Goal: Obtain resource: Obtain resource

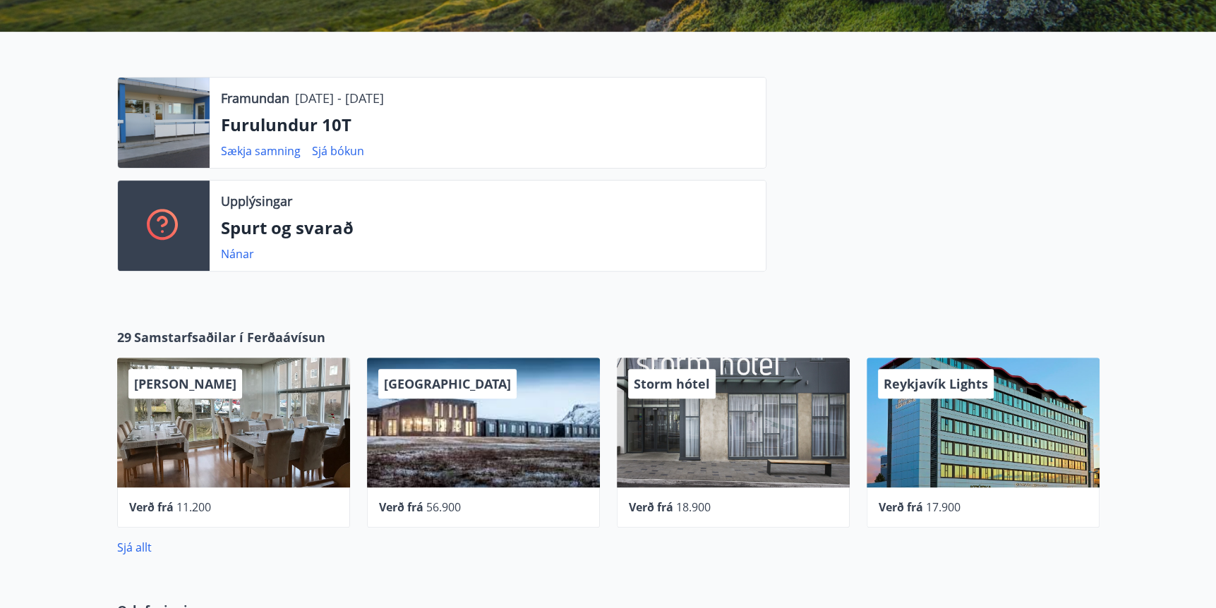
scroll to position [376, 0]
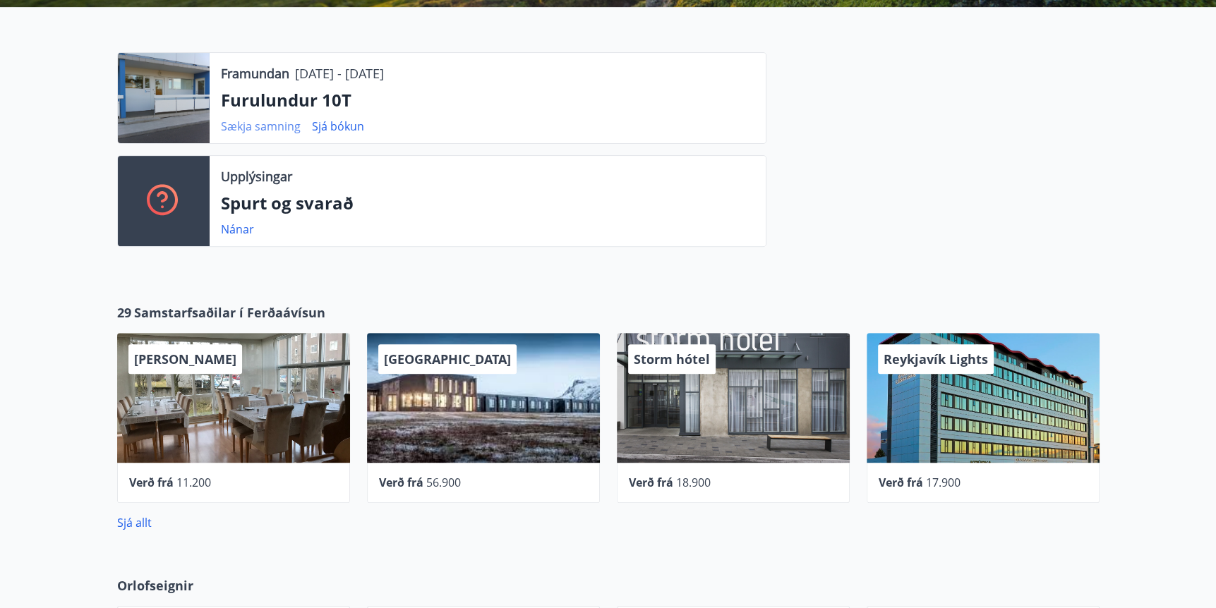
click at [248, 124] on link "Sækja samning" at bounding box center [261, 127] width 80 height 16
click at [268, 124] on link "Sækja samning" at bounding box center [261, 127] width 80 height 16
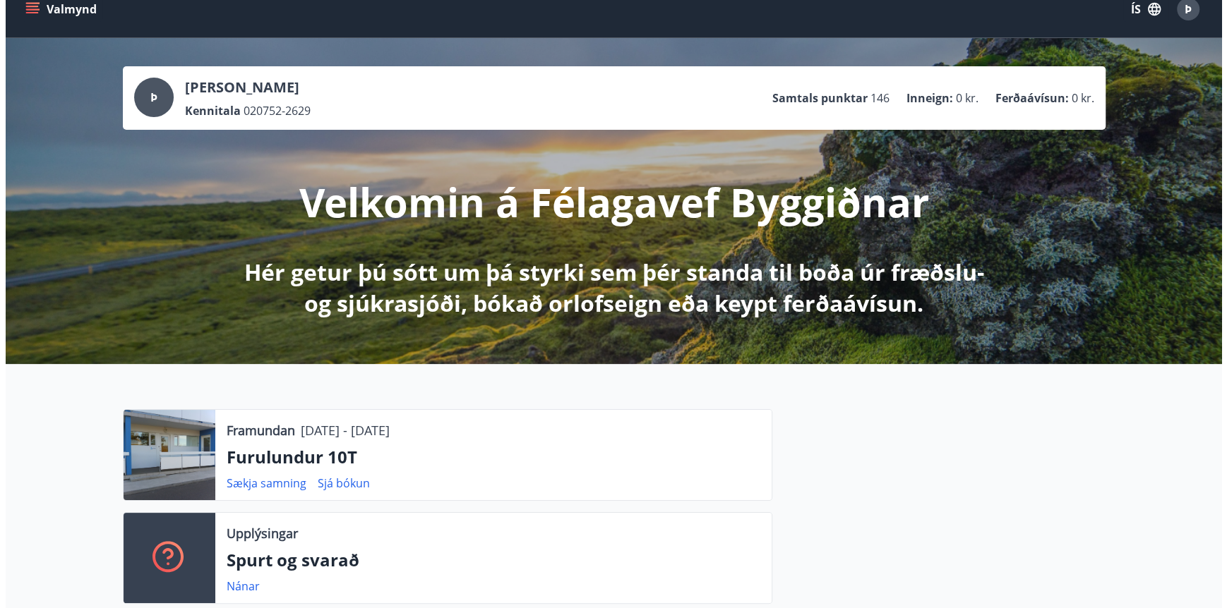
scroll to position [0, 0]
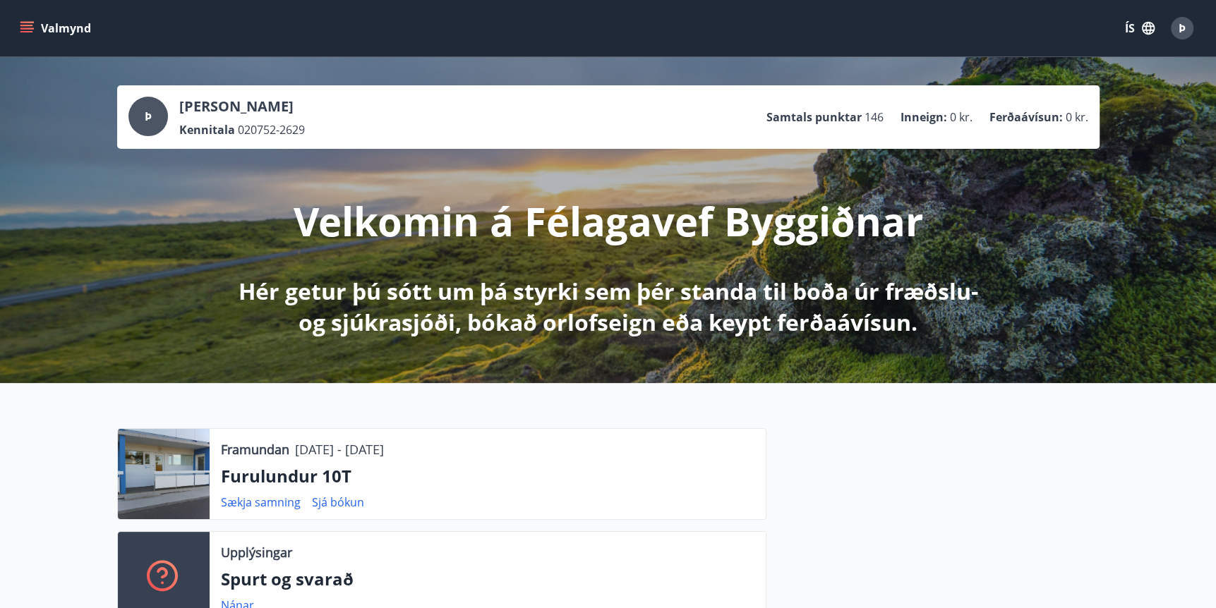
click at [1180, 28] on span "Þ" at bounding box center [1182, 28] width 7 height 16
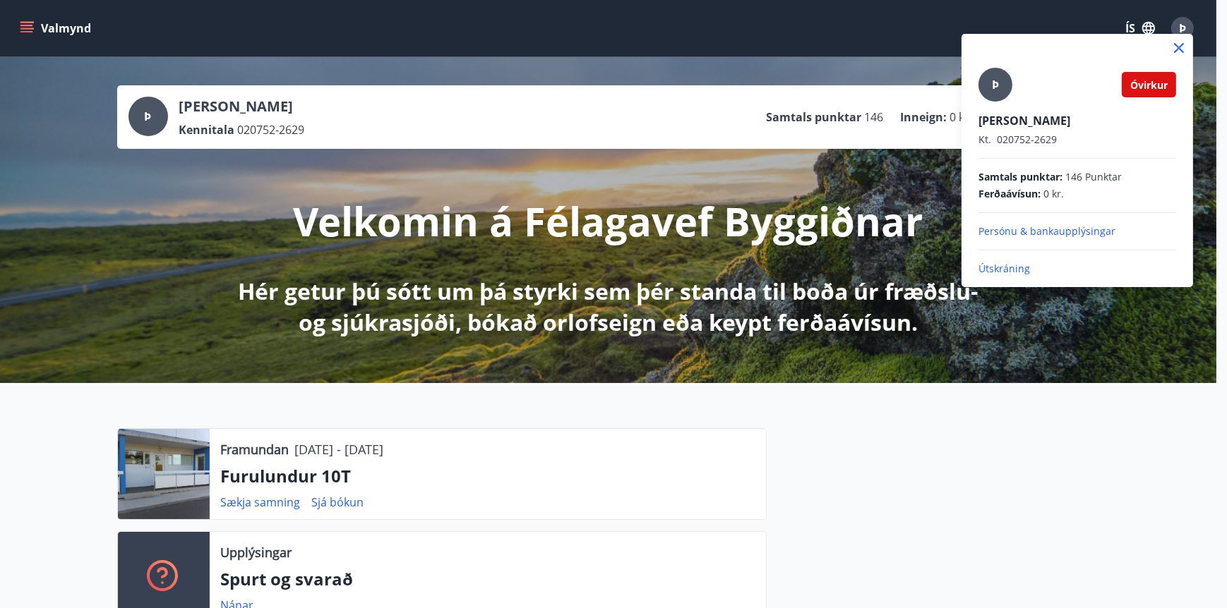
click at [1180, 28] on div at bounding box center [613, 304] width 1227 height 608
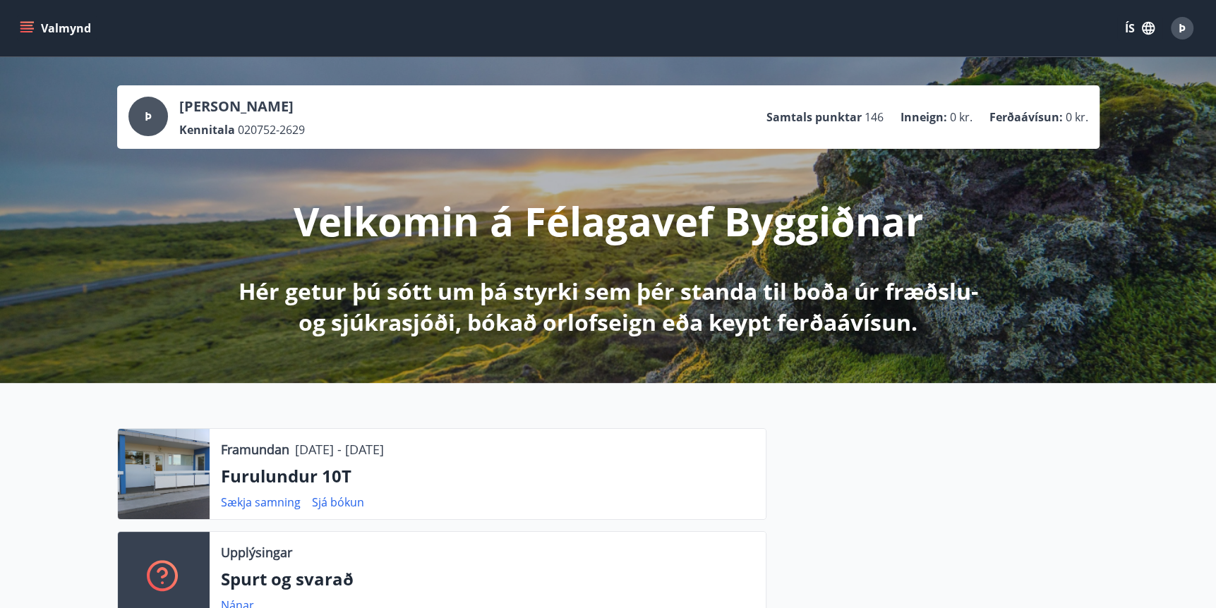
click at [28, 30] on icon "menu" at bounding box center [27, 28] width 14 height 14
click at [1179, 30] on span "Þ" at bounding box center [1182, 28] width 7 height 16
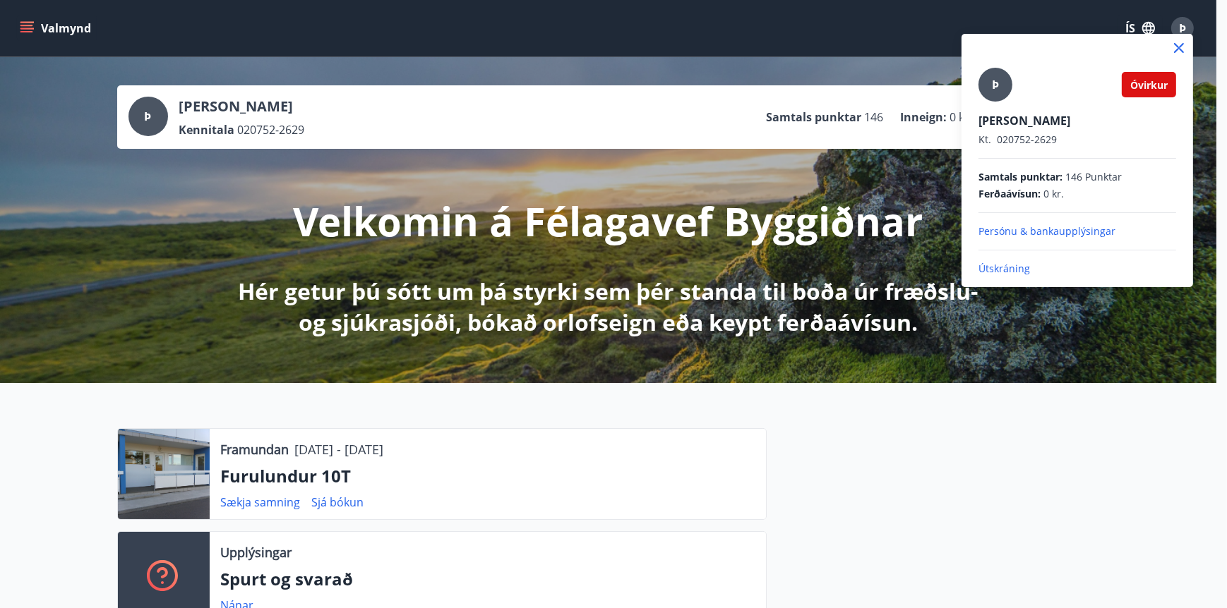
click at [1009, 227] on p "Persónu & bankaupplýsingar" at bounding box center [1077, 231] width 198 height 14
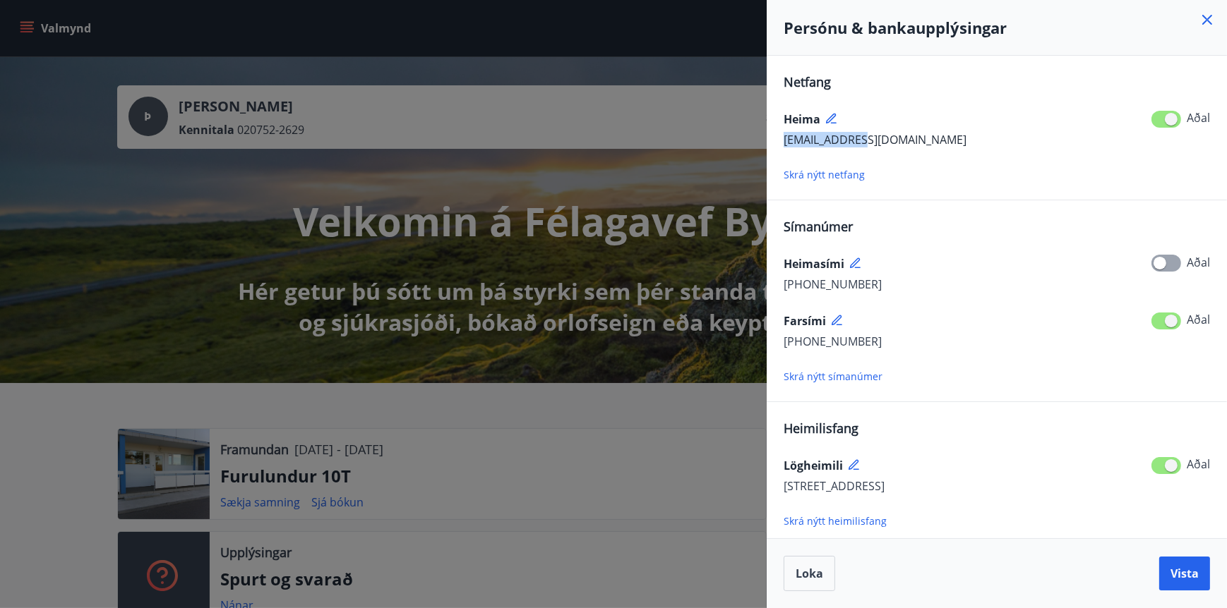
drag, startPoint x: 783, startPoint y: 138, endPoint x: 872, endPoint y: 138, distance: 89.6
click at [872, 138] on div "[EMAIL_ADDRESS][DOMAIN_NAME] Aðal" at bounding box center [997, 140] width 426 height 18
drag, startPoint x: 872, startPoint y: 138, endPoint x: 826, endPoint y: 138, distance: 46.6
copy span "[EMAIL_ADDRESS][DOMAIN_NAME]"
click at [155, 200] on div at bounding box center [613, 304] width 1227 height 608
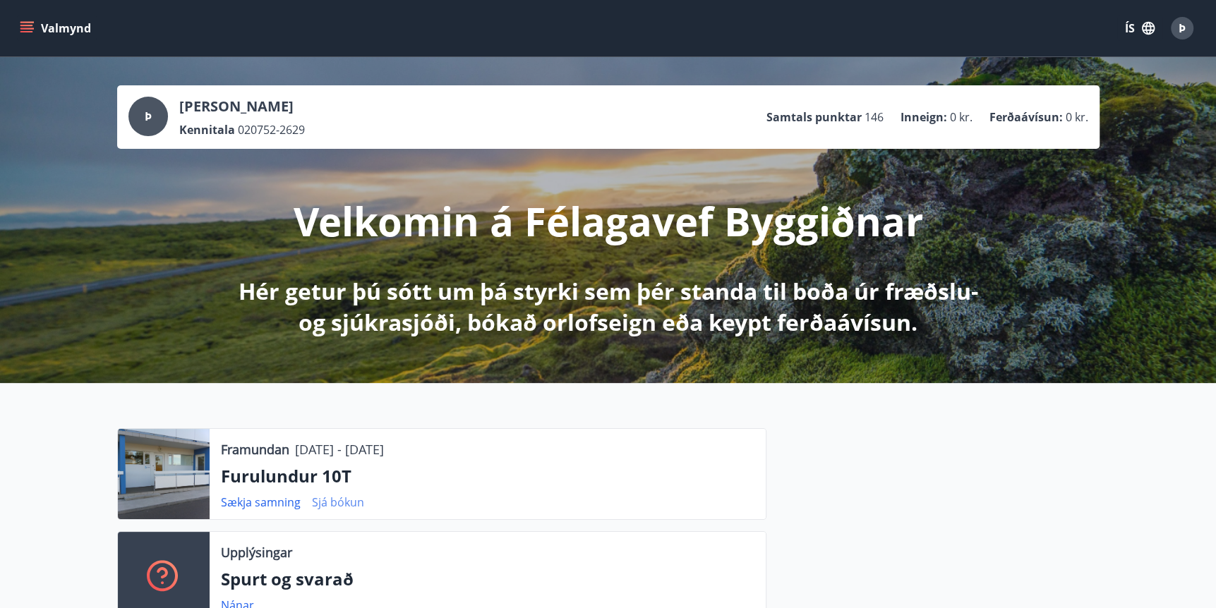
click at [316, 503] on link "Sjá bókun" at bounding box center [338, 503] width 52 height 16
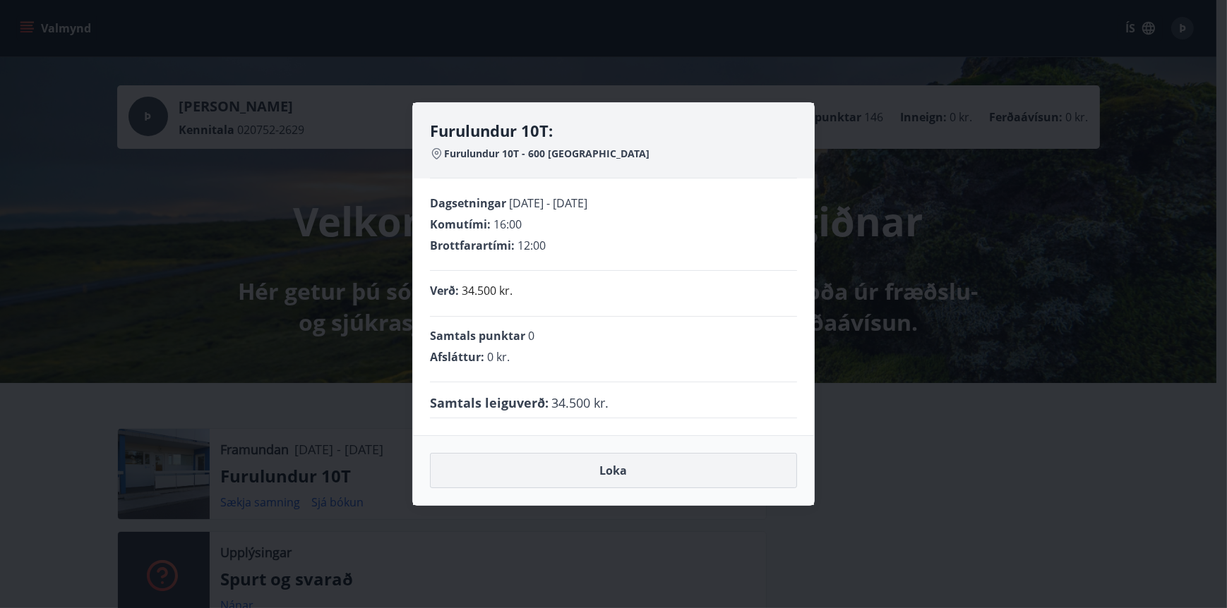
click at [611, 472] on button "Loka" at bounding box center [613, 470] width 367 height 35
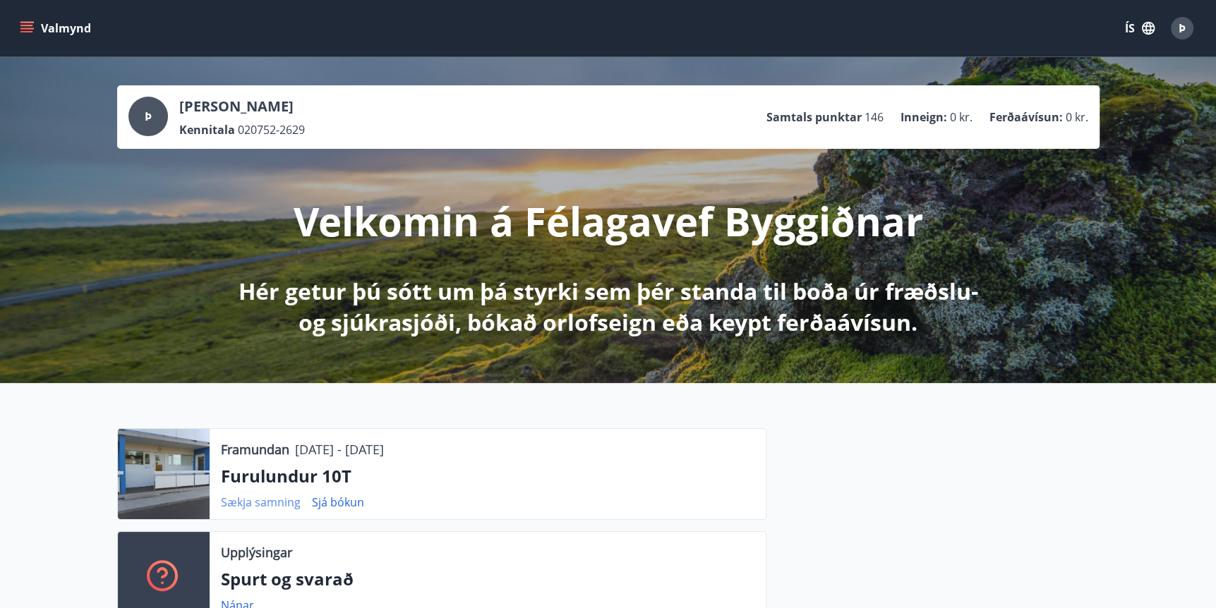
click at [257, 504] on link "Sækja samning" at bounding box center [261, 503] width 80 height 16
click at [1181, 25] on span "Þ" at bounding box center [1182, 28] width 7 height 16
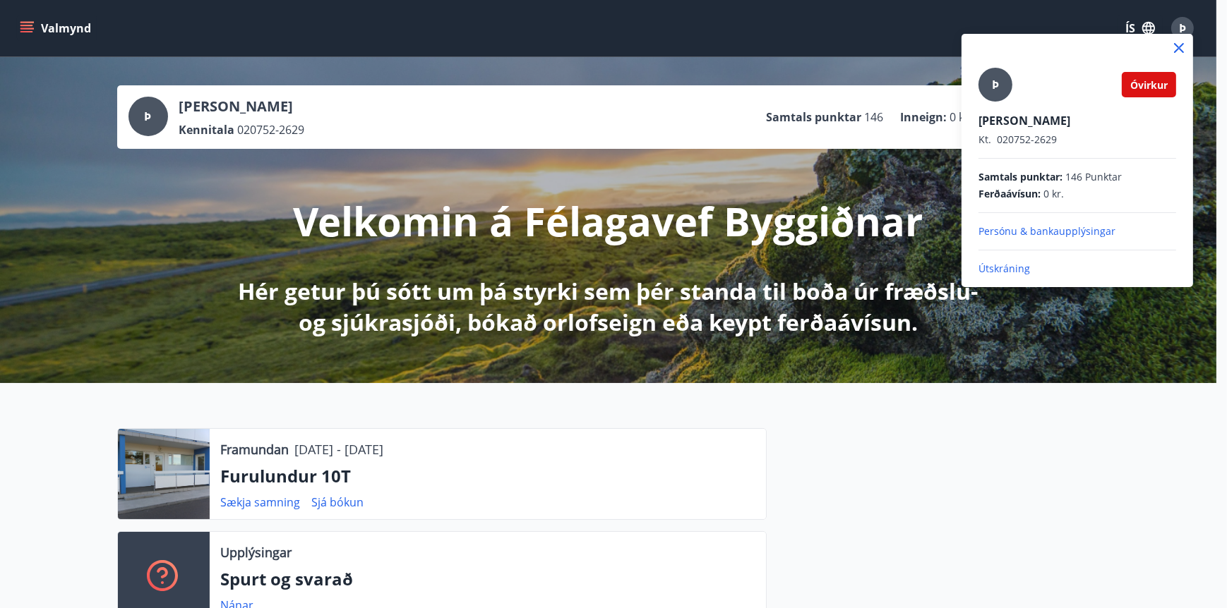
click at [790, 32] on div at bounding box center [613, 304] width 1227 height 608
